Goal: Navigation & Orientation: Find specific page/section

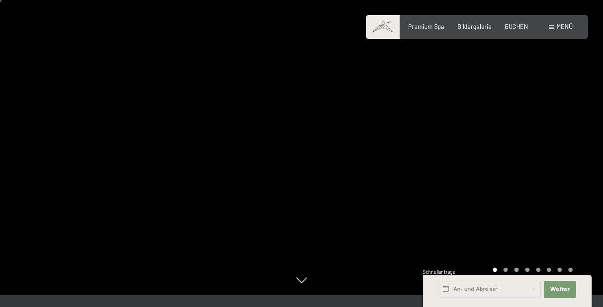
click at [331, 170] on div at bounding box center [451, 141] width 301 height 308
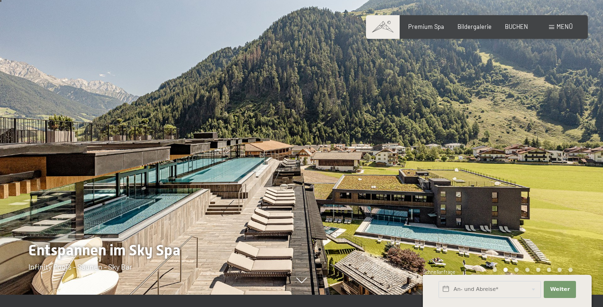
click at [333, 203] on div at bounding box center [451, 141] width 301 height 308
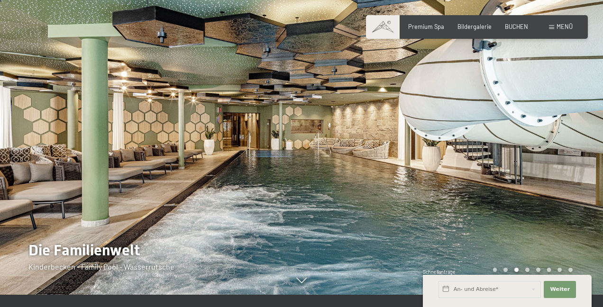
click at [333, 203] on div at bounding box center [451, 141] width 301 height 308
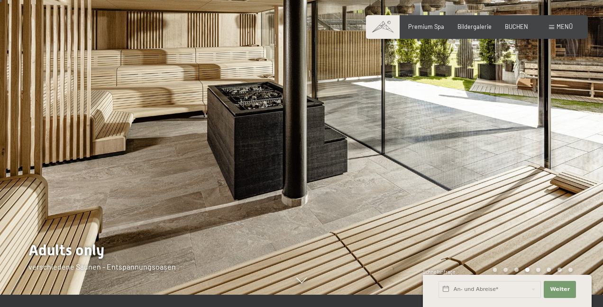
click at [333, 203] on div at bounding box center [451, 141] width 301 height 308
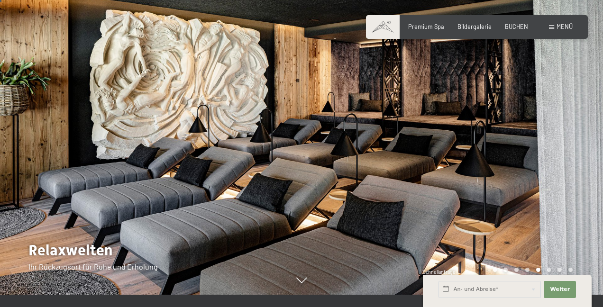
click at [333, 203] on div at bounding box center [451, 141] width 301 height 308
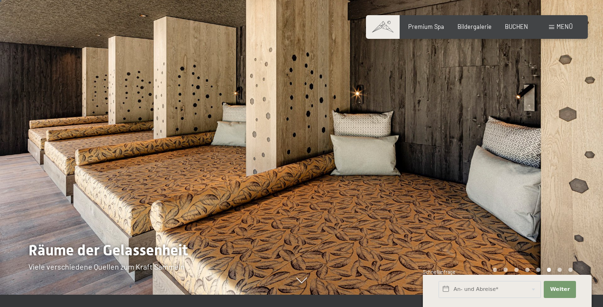
click at [333, 203] on div at bounding box center [451, 141] width 301 height 308
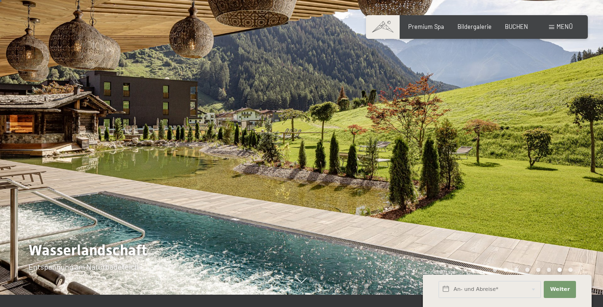
click at [333, 203] on div at bounding box center [451, 141] width 301 height 308
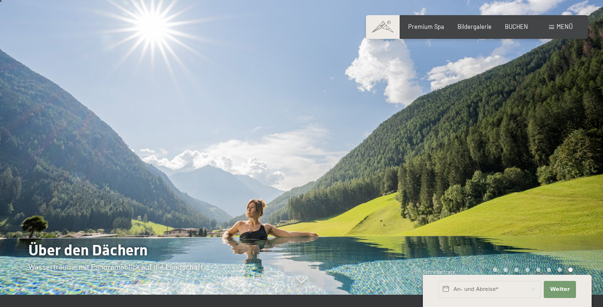
click at [333, 203] on div at bounding box center [451, 141] width 301 height 308
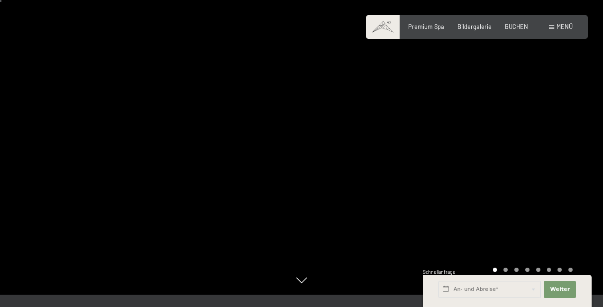
click at [333, 203] on div at bounding box center [451, 141] width 301 height 308
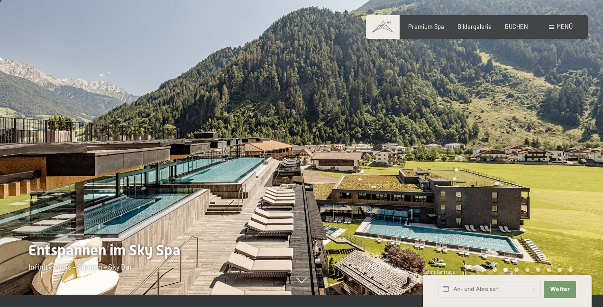
click at [333, 203] on div at bounding box center [451, 141] width 301 height 308
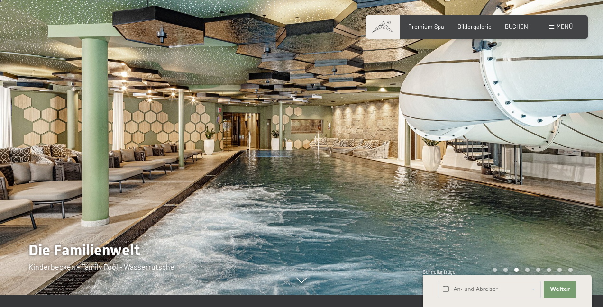
click at [333, 203] on div at bounding box center [451, 141] width 301 height 308
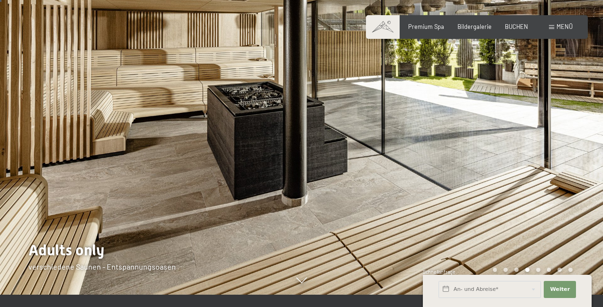
click at [333, 203] on div at bounding box center [451, 141] width 301 height 308
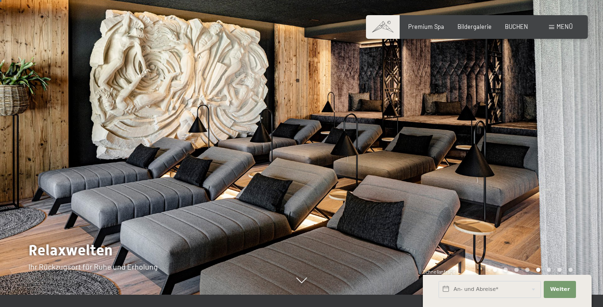
click at [333, 203] on div at bounding box center [451, 141] width 301 height 308
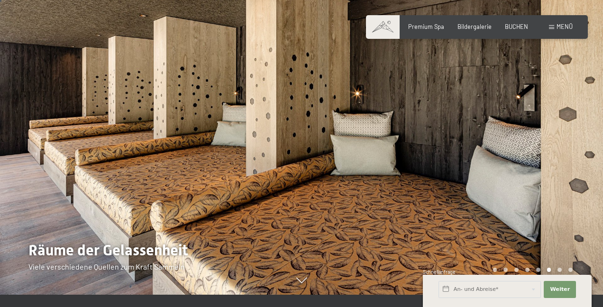
click at [333, 203] on div at bounding box center [451, 141] width 301 height 308
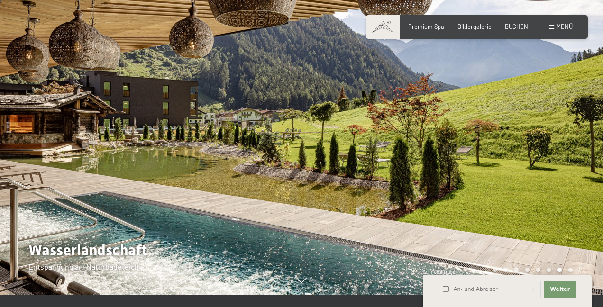
click at [333, 203] on div at bounding box center [451, 141] width 301 height 308
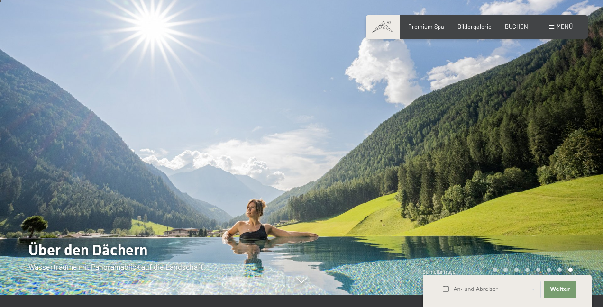
click at [333, 203] on div at bounding box center [451, 141] width 301 height 308
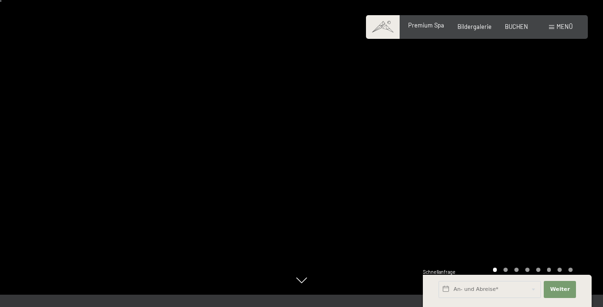
click at [424, 26] on span "Premium Spa" at bounding box center [426, 25] width 36 height 8
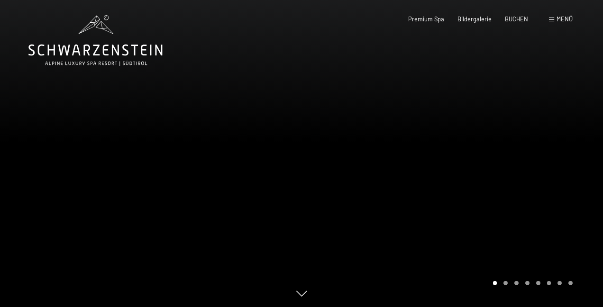
click at [358, 170] on div at bounding box center [451, 154] width 301 height 308
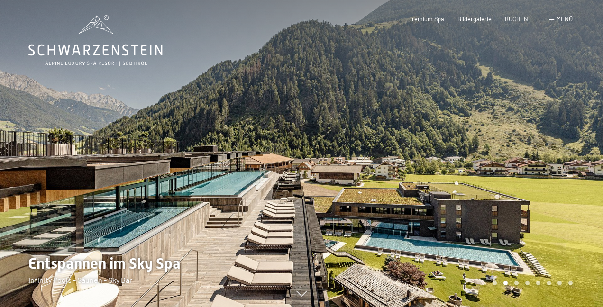
click at [358, 170] on div at bounding box center [451, 154] width 301 height 308
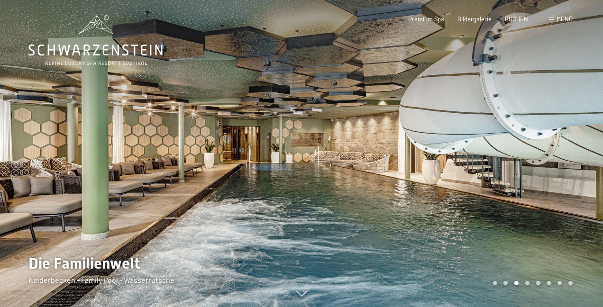
click at [358, 170] on div at bounding box center [451, 154] width 301 height 308
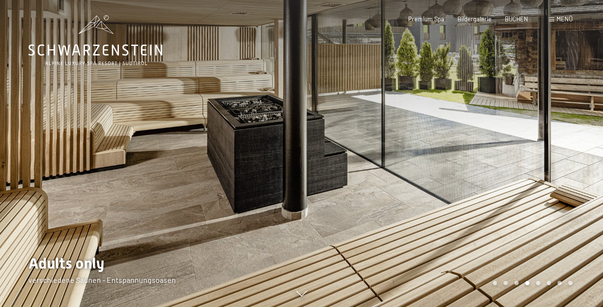
click at [358, 170] on div at bounding box center [451, 154] width 301 height 308
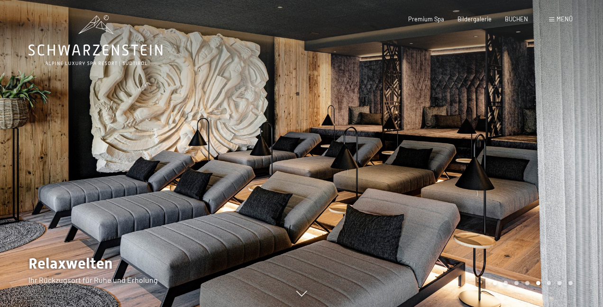
click at [358, 170] on div at bounding box center [451, 154] width 301 height 308
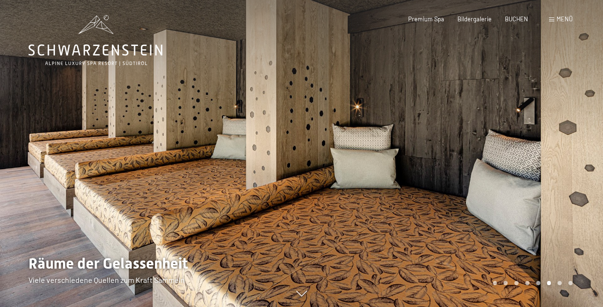
click at [358, 170] on div at bounding box center [451, 154] width 301 height 308
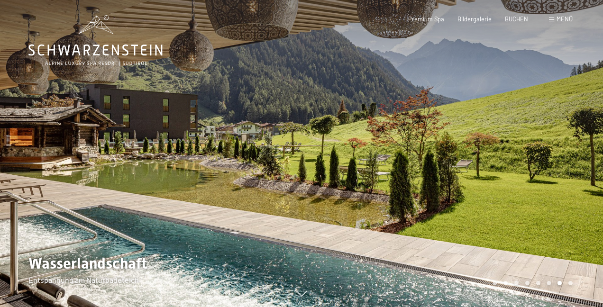
click at [358, 170] on div at bounding box center [451, 154] width 301 height 308
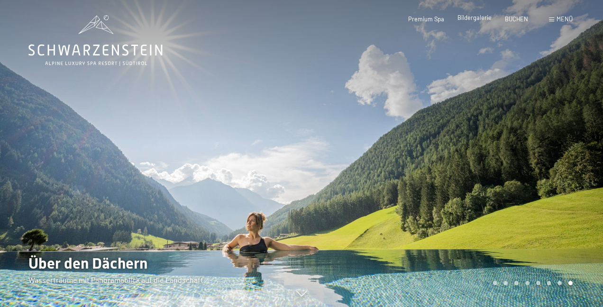
click at [479, 19] on span "Bildergalerie" at bounding box center [474, 18] width 34 height 8
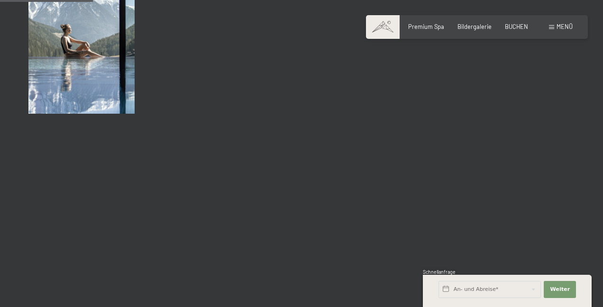
scroll to position [1329, 0]
